Goal: Find contact information: Find contact information

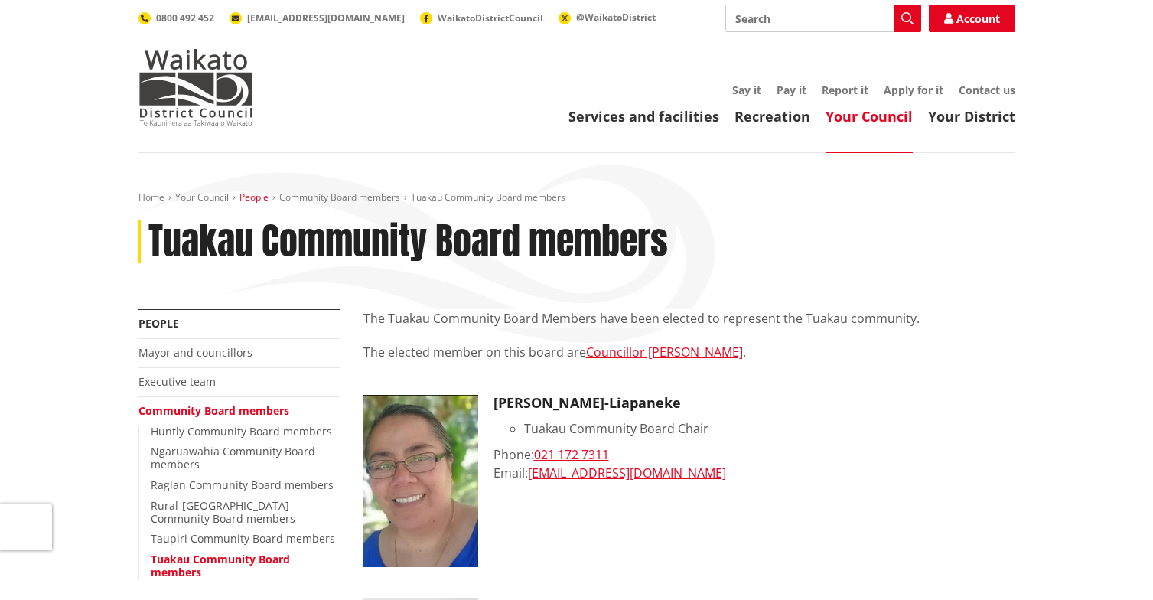
click at [260, 196] on link "People" at bounding box center [253, 196] width 29 height 13
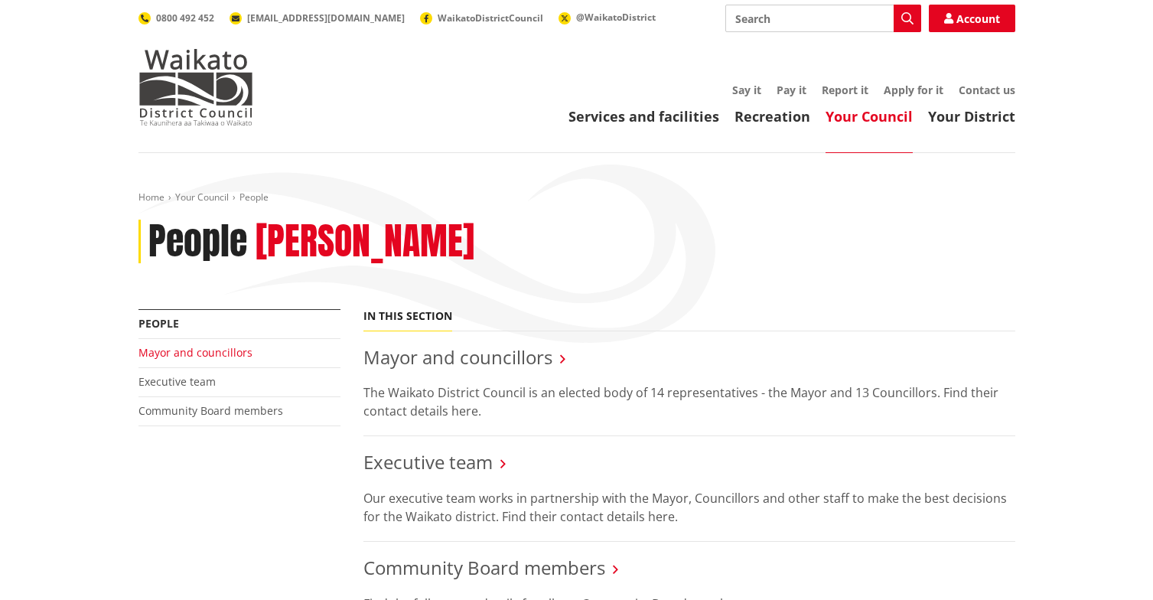
click at [186, 355] on link "Mayor and councillors" at bounding box center [195, 352] width 114 height 15
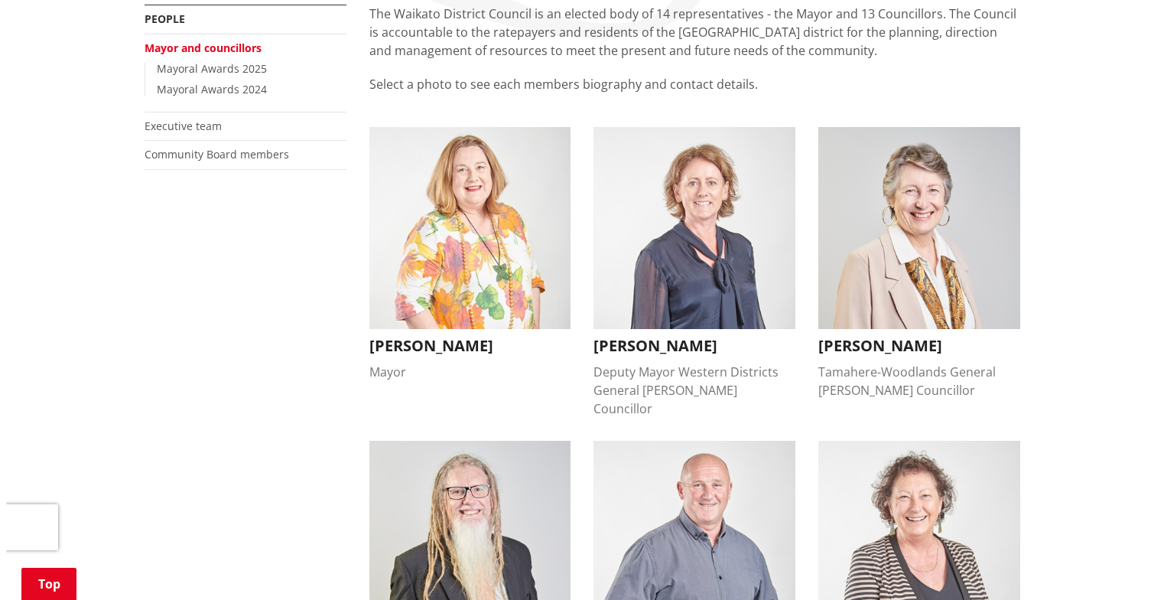
scroll to position [306, 0]
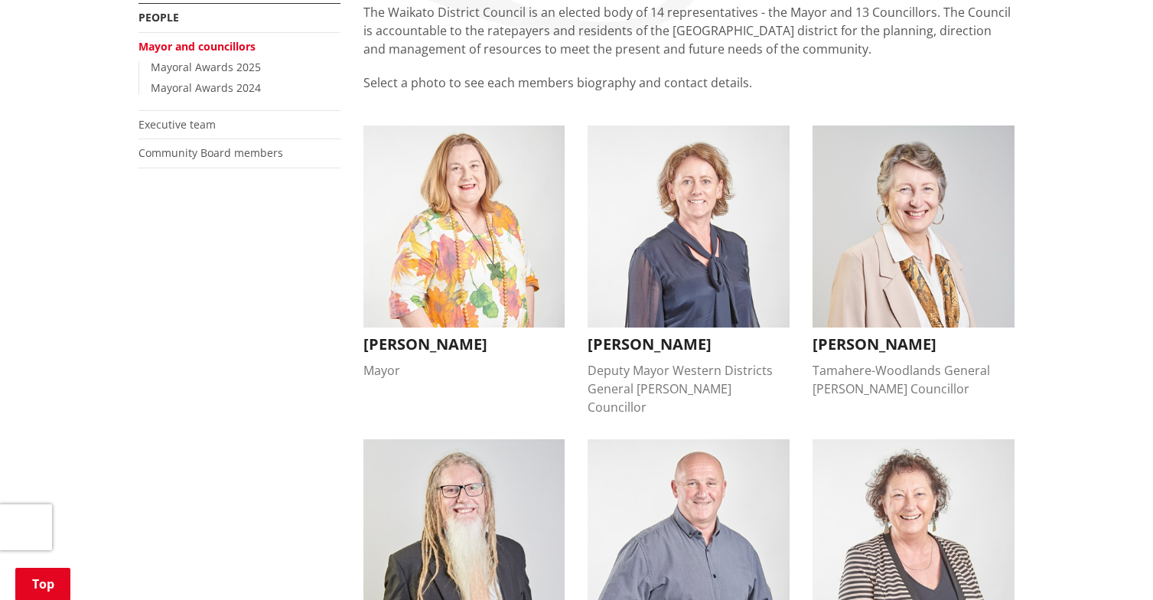
click at [443, 345] on h3 "Jacqui Church" at bounding box center [464, 344] width 202 height 18
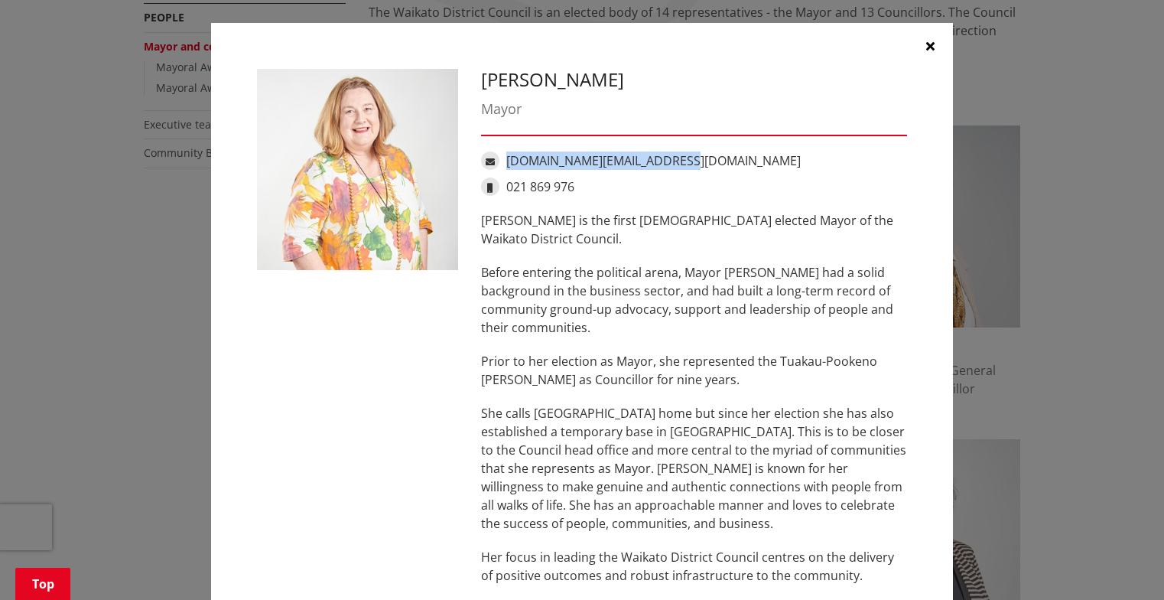
drag, startPoint x: 499, startPoint y: 163, endPoint x: 664, endPoint y: 161, distance: 164.5
click at [664, 161] on div "jacqui.church@waidc.govt.nz" at bounding box center [694, 160] width 426 height 18
click at [919, 46] on button "button" at bounding box center [930, 46] width 46 height 46
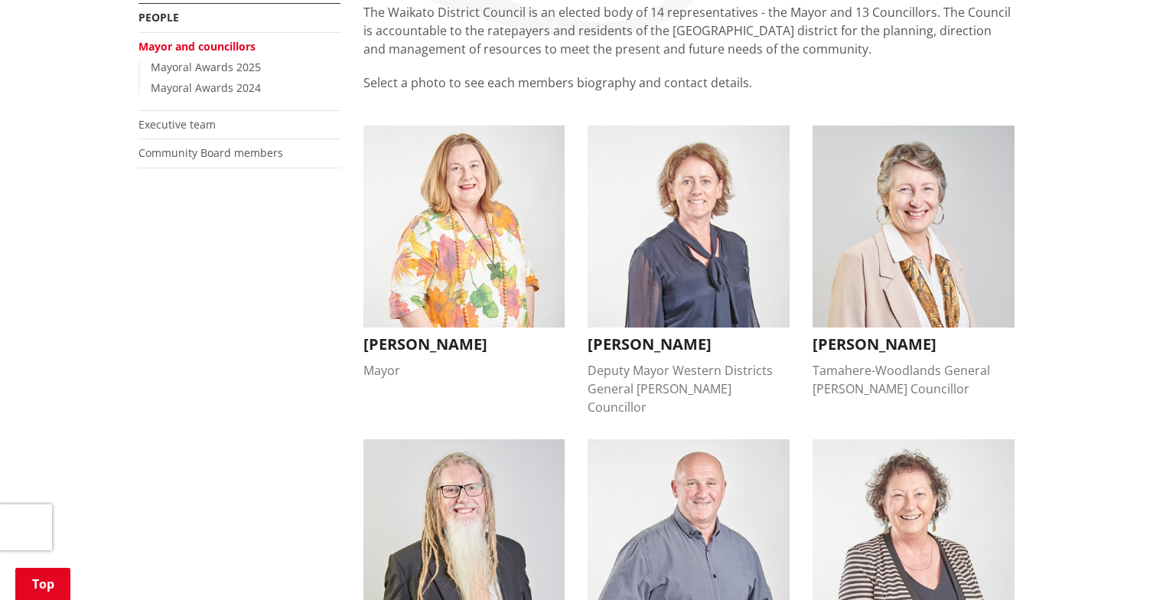
click at [658, 343] on h3 "Carolyn Eyre" at bounding box center [688, 344] width 202 height 18
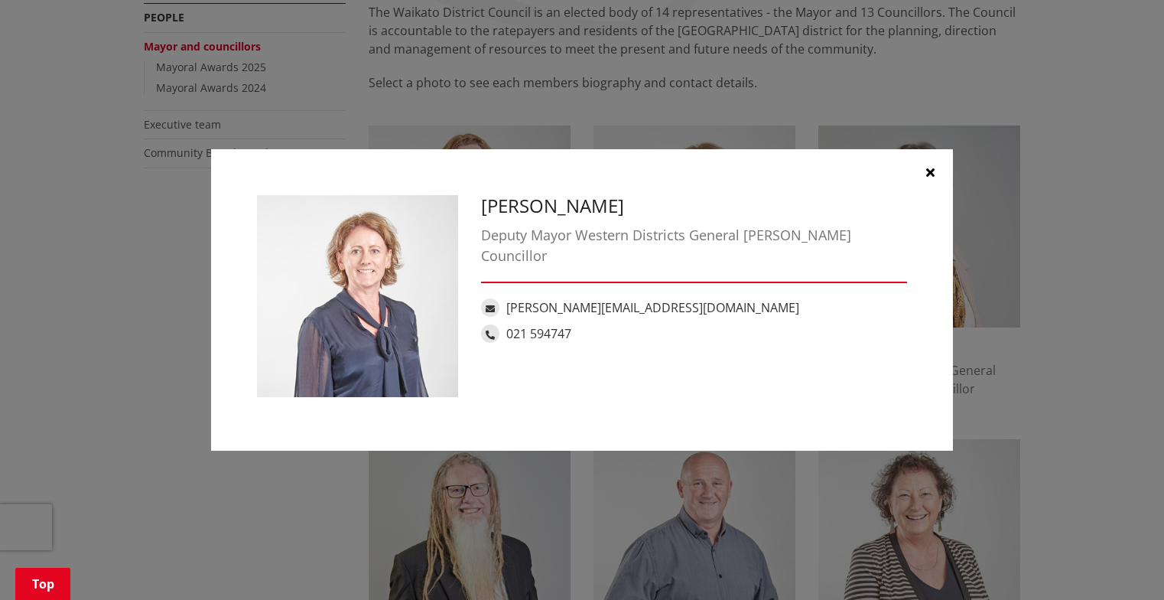
drag, startPoint x: 932, startPoint y: 161, endPoint x: 831, endPoint y: 164, distance: 101.8
click at [932, 161] on button "button" at bounding box center [930, 172] width 46 height 46
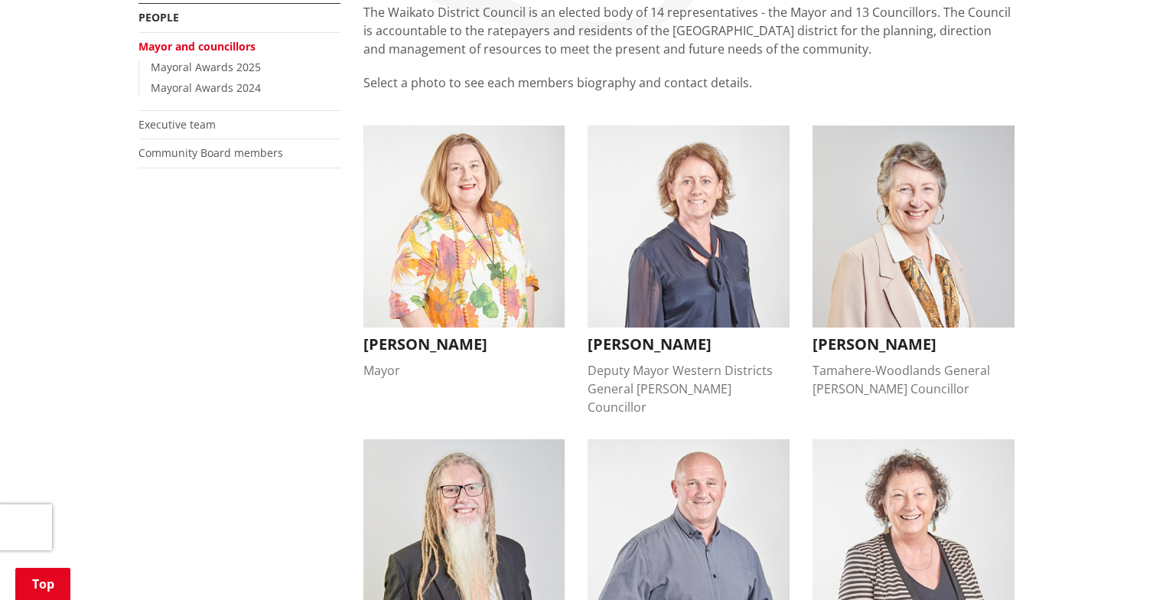
click at [447, 344] on h3 "Jacqui Church" at bounding box center [464, 344] width 202 height 18
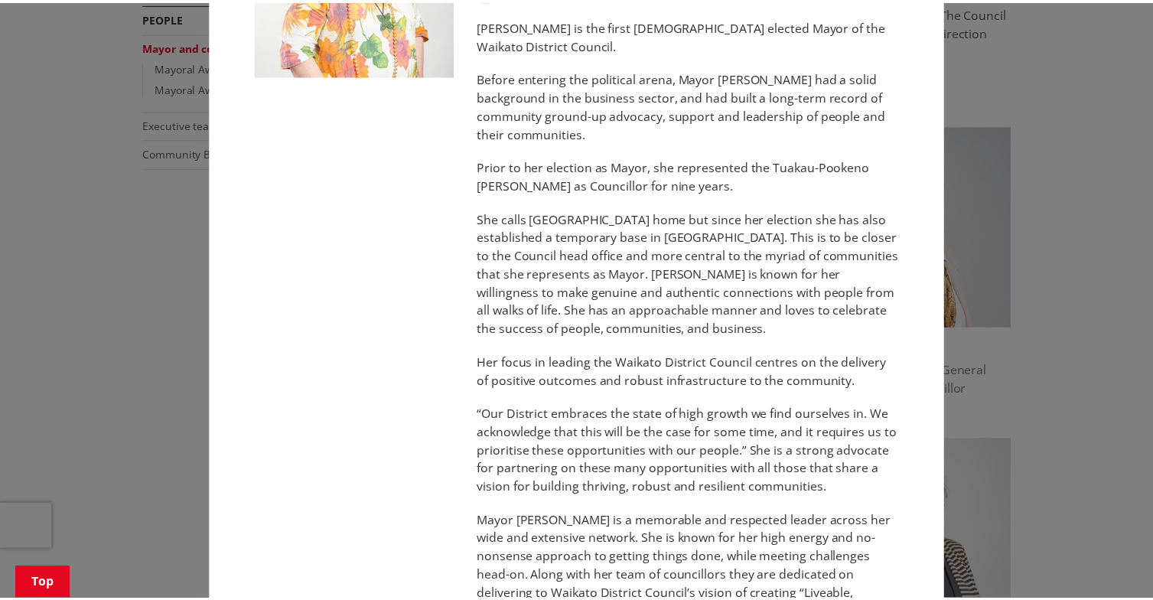
scroll to position [0, 0]
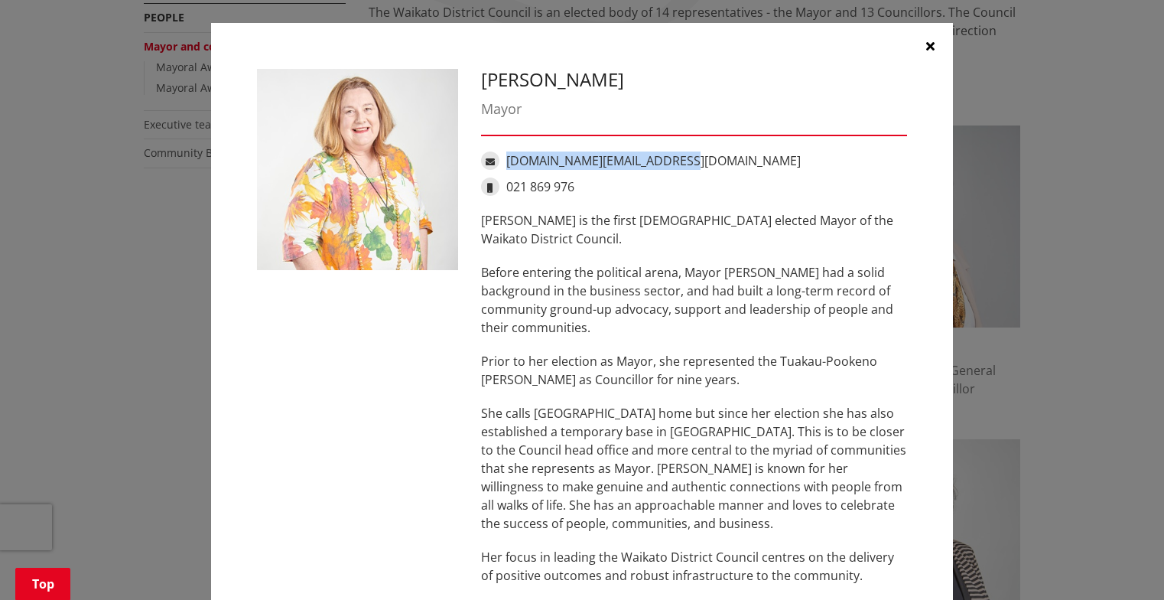
click at [915, 49] on button "button" at bounding box center [930, 46] width 46 height 46
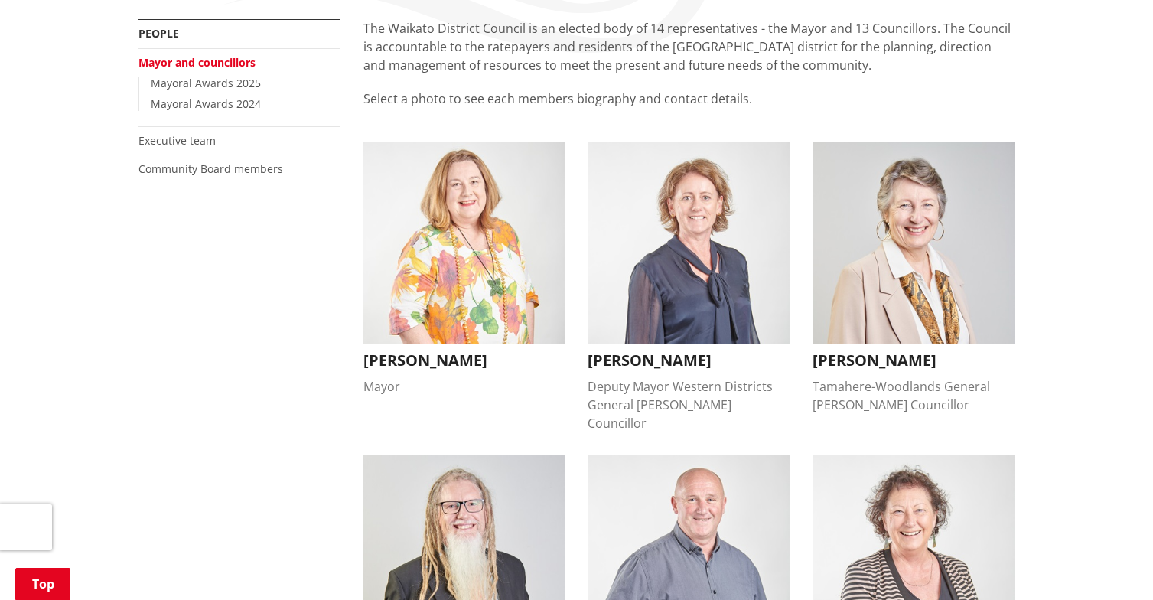
scroll to position [76, 0]
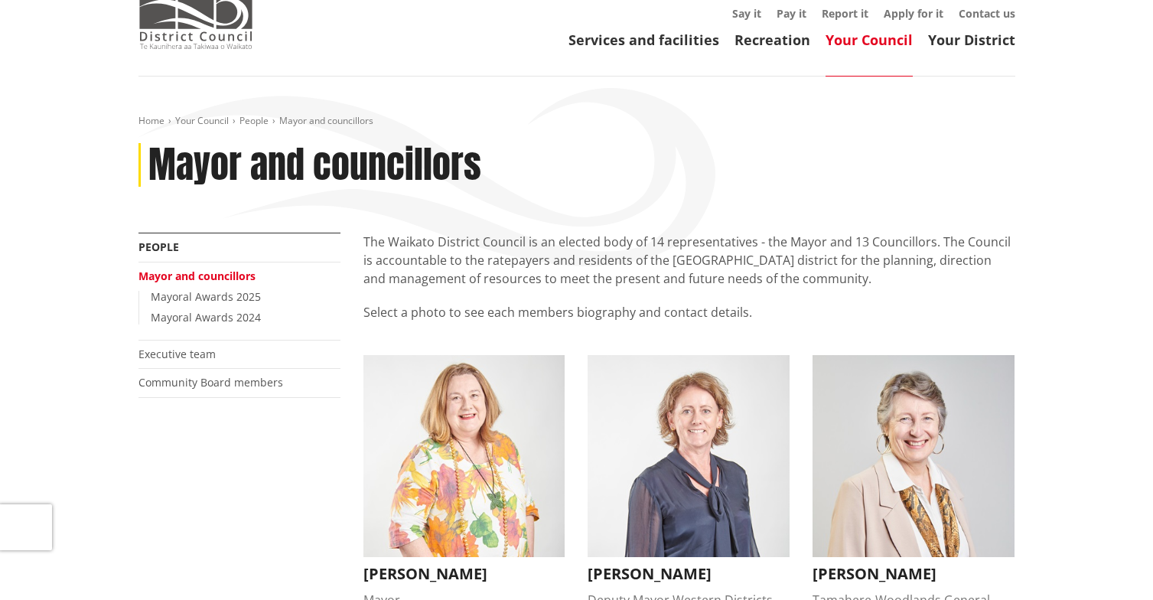
click at [246, 34] on img at bounding box center [195, 10] width 115 height 76
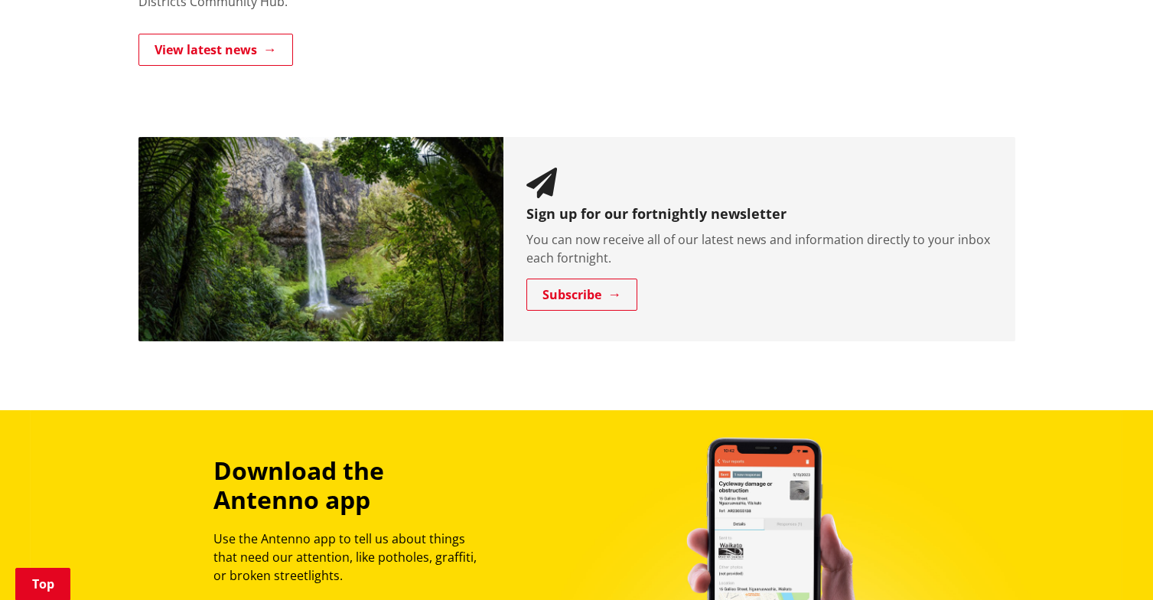
scroll to position [1530, 0]
